Goal: Task Accomplishment & Management: Use online tool/utility

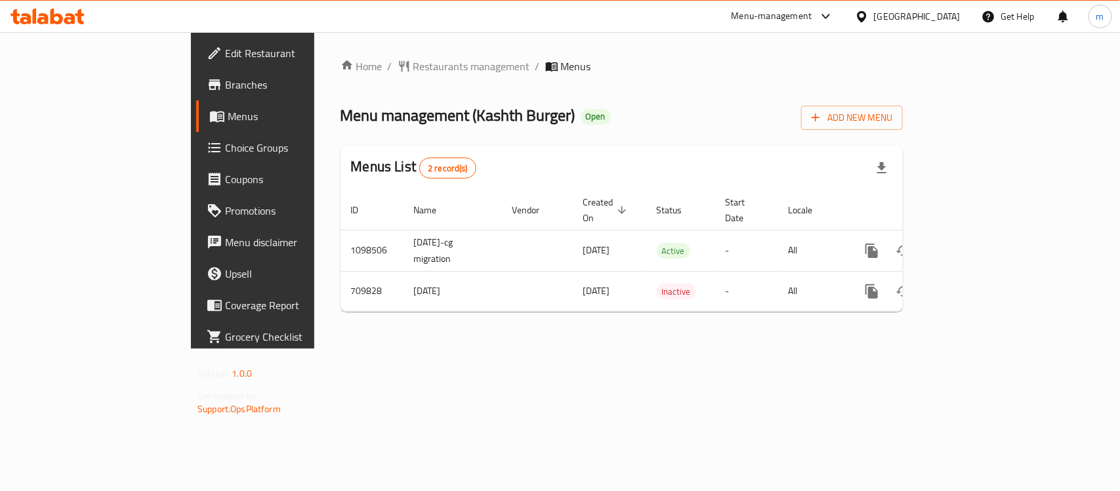
click at [72, 18] on icon at bounding box center [69, 18] width 11 height 11
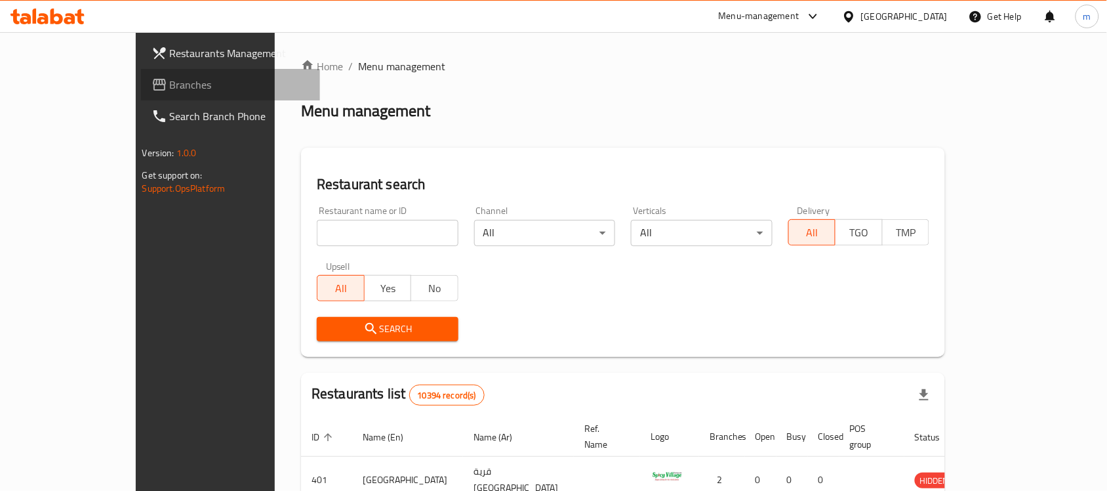
click at [170, 82] on span "Branches" at bounding box center [240, 85] width 140 height 16
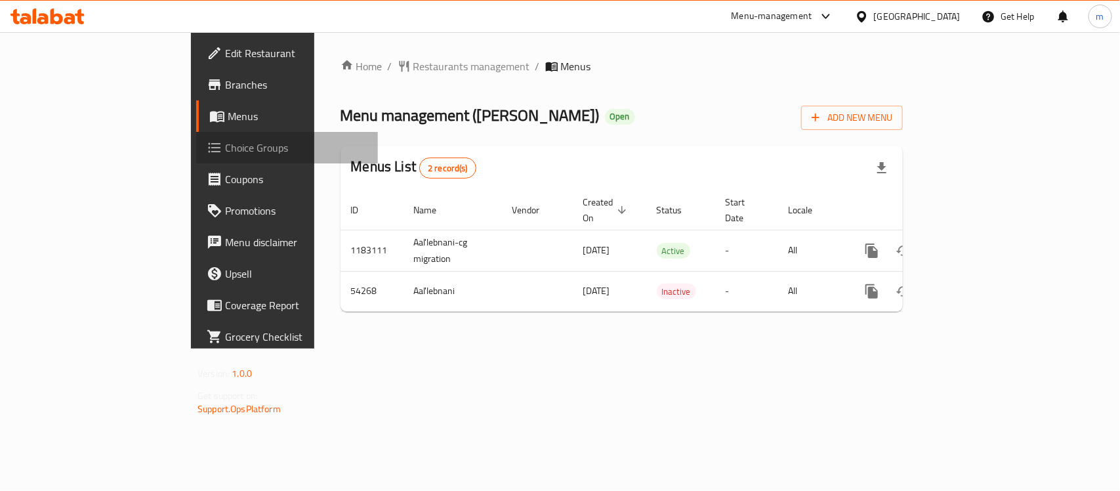
click at [225, 148] on span "Choice Groups" at bounding box center [296, 148] width 142 height 16
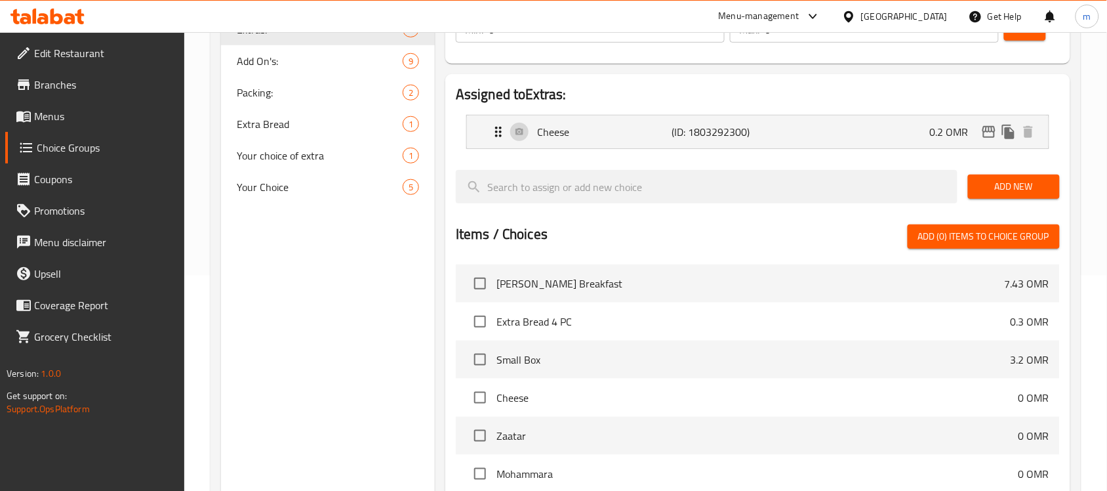
scroll to position [176, 0]
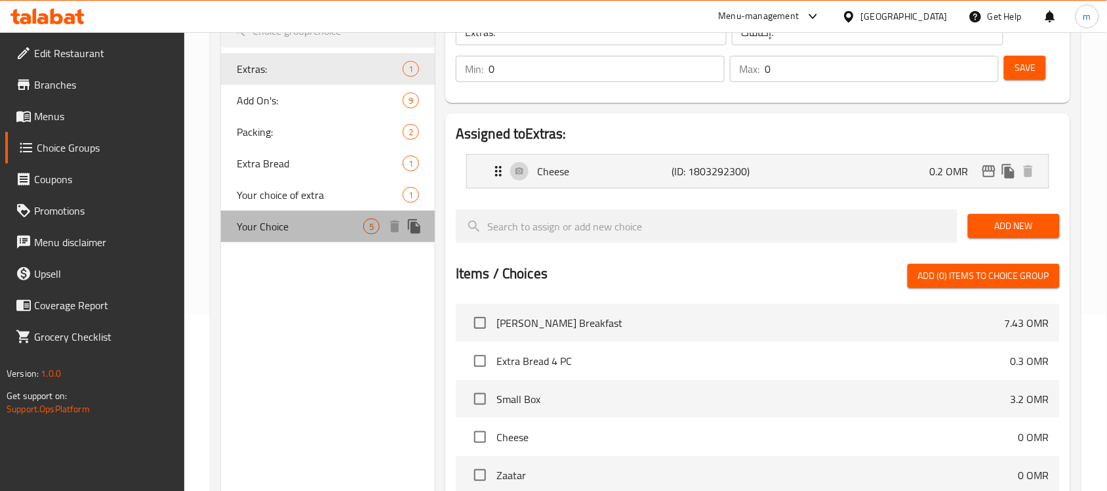
click at [287, 230] on span "Your Choice" at bounding box center [300, 226] width 127 height 16
type input "Your Choice"
type input "إختيارك"
type input "1"
type input "2"
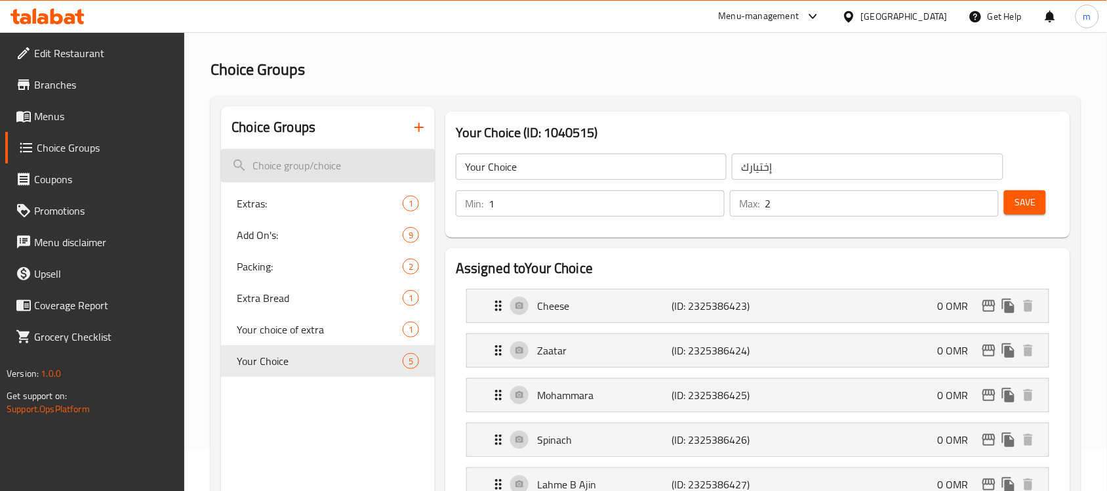
scroll to position [0, 0]
